Goal: Check status: Check status

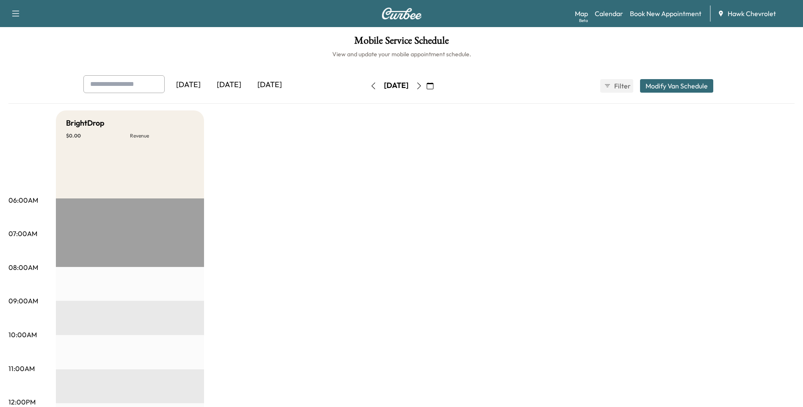
click at [433, 84] on icon "button" at bounding box center [430, 86] width 7 height 7
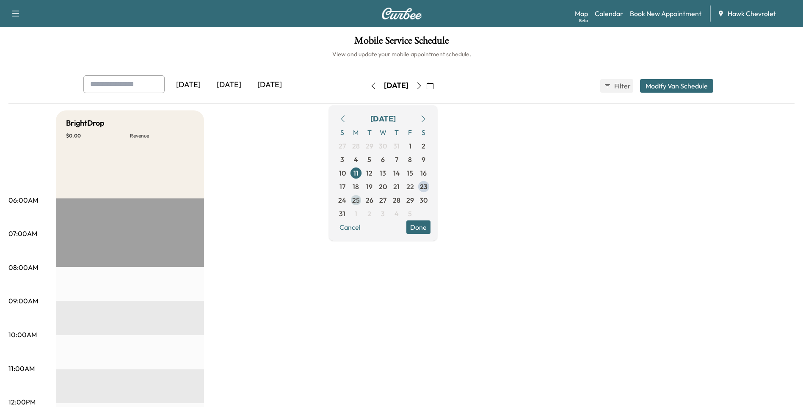
click at [360, 201] on span "25" at bounding box center [356, 200] width 8 height 10
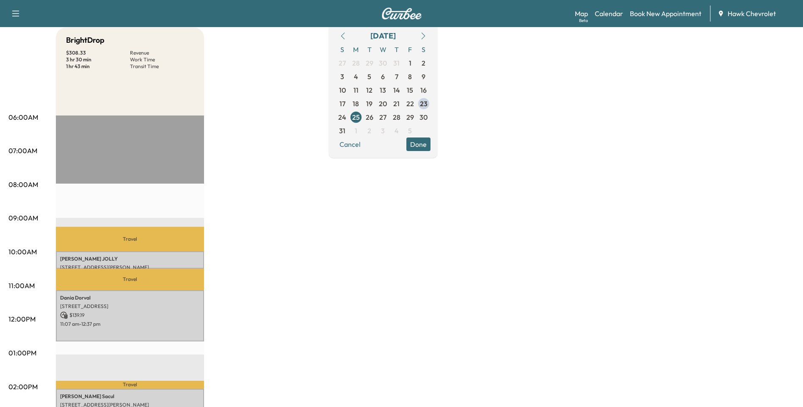
scroll to position [113, 0]
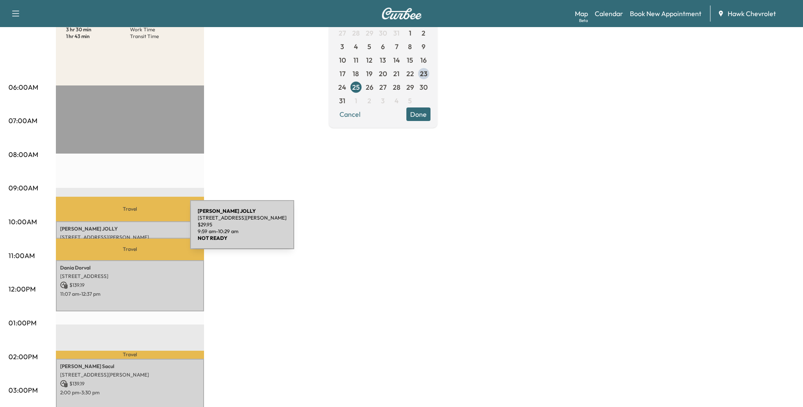
click at [127, 230] on p "[PERSON_NAME]" at bounding box center [130, 229] width 140 height 7
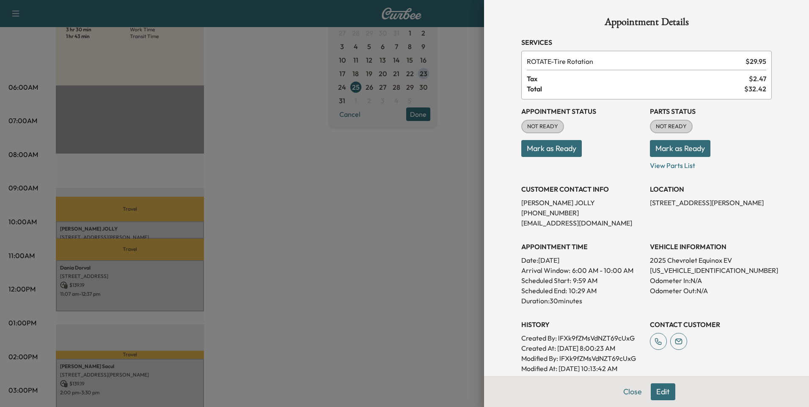
click at [676, 271] on p "[US_VEHICLE_IDENTIFICATION_NUMBER]" at bounding box center [711, 270] width 122 height 10
click at [677, 271] on p "[US_VEHICLE_IDENTIFICATION_NUMBER]" at bounding box center [711, 270] width 122 height 10
copy p "[US_VEHICLE_IDENTIFICATION_NUMBER]"
click at [377, 246] on div at bounding box center [404, 203] width 809 height 407
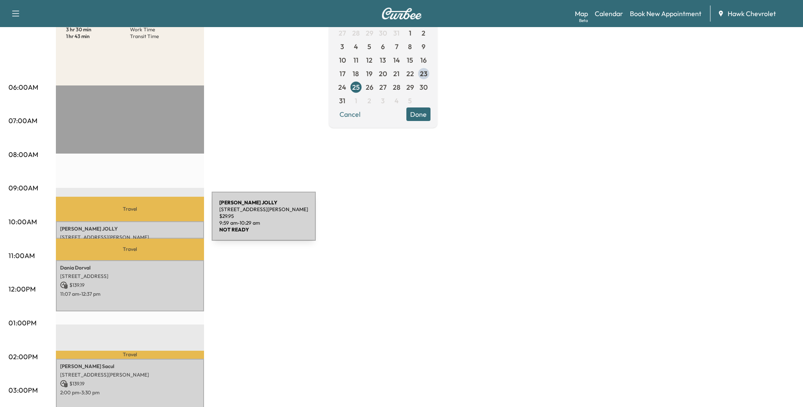
click at [151, 223] on div "[PERSON_NAME] [STREET_ADDRESS][PERSON_NAME] $ 29.95 9:59 am - 10:29 am" at bounding box center [130, 229] width 148 height 17
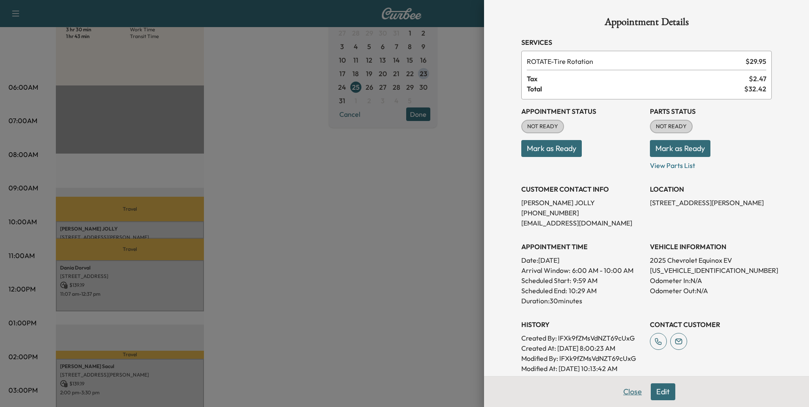
click at [626, 391] on button "Close" at bounding box center [633, 391] width 30 height 17
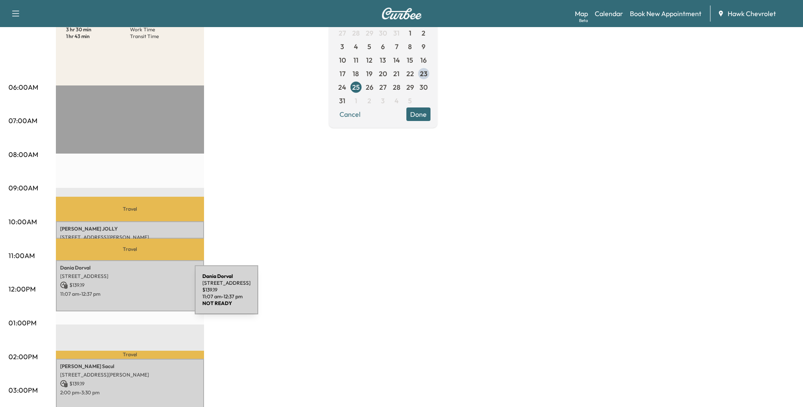
click at [131, 295] on p "11:07 am - 12:37 pm" at bounding box center [130, 294] width 140 height 7
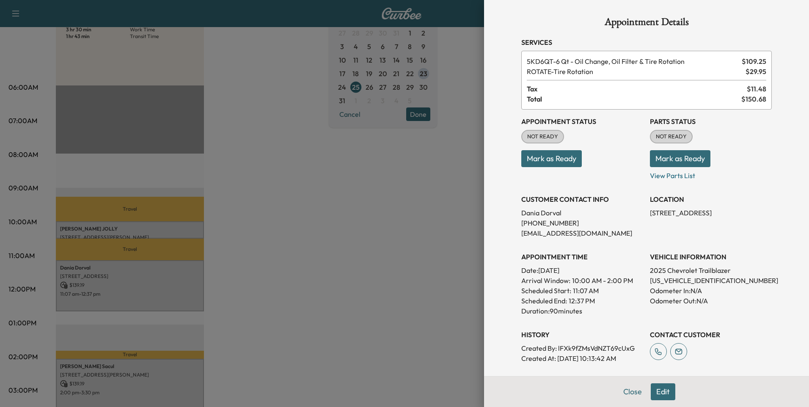
drag, startPoint x: 627, startPoint y: 396, endPoint x: 619, endPoint y: 392, distance: 8.5
click at [627, 396] on button "Close" at bounding box center [633, 391] width 30 height 17
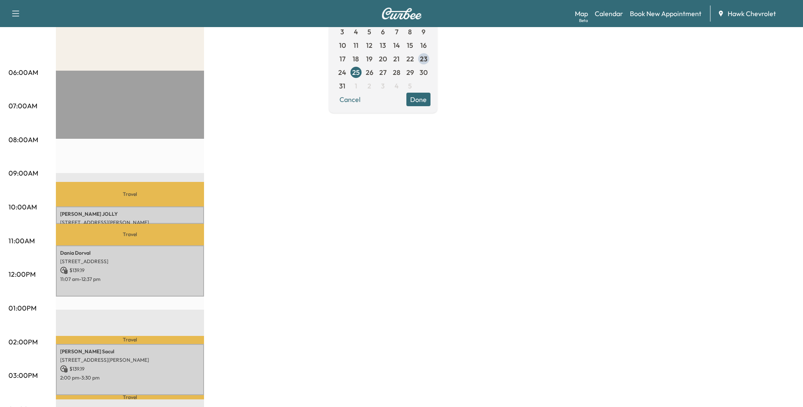
scroll to position [141, 0]
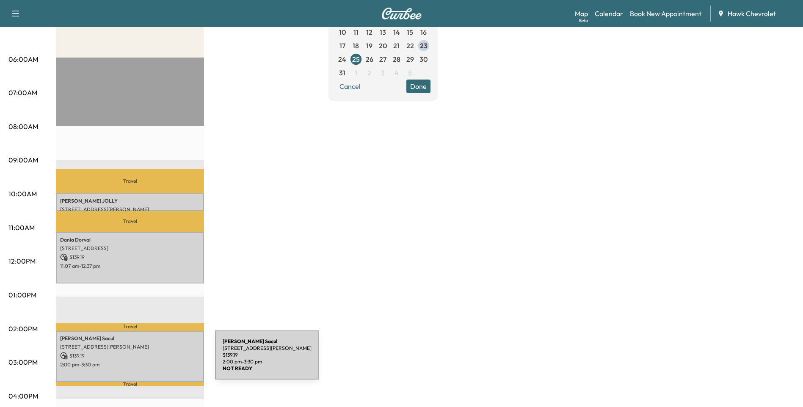
click at [151, 361] on p "2:00 pm - 3:30 pm" at bounding box center [130, 364] width 140 height 7
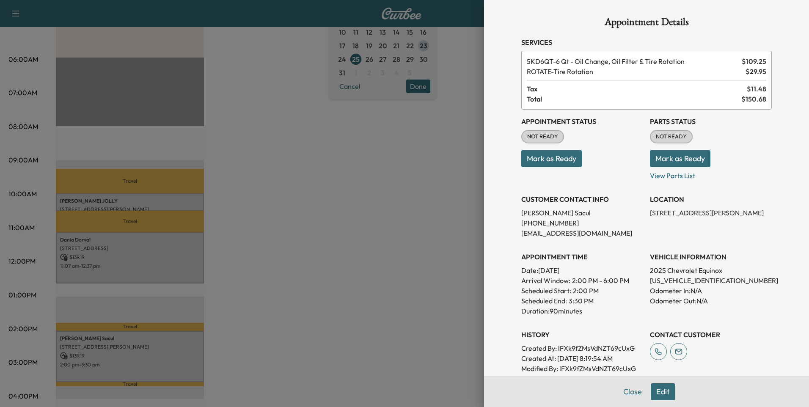
drag, startPoint x: 634, startPoint y: 394, endPoint x: 603, endPoint y: 382, distance: 32.3
click at [633, 394] on button "Close" at bounding box center [633, 391] width 30 height 17
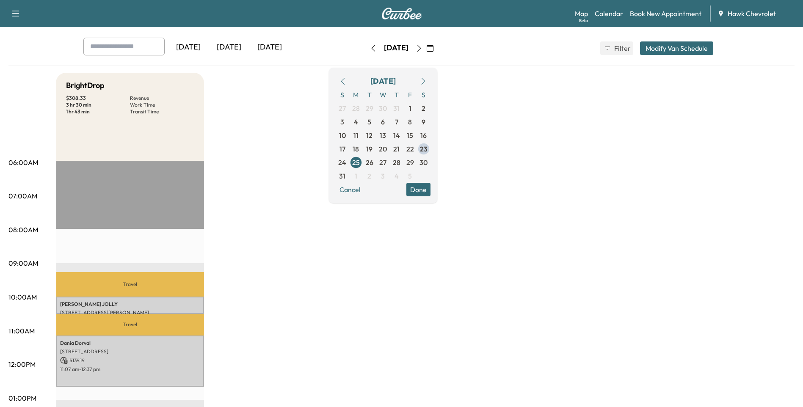
scroll to position [0, 0]
